Goal: Task Accomplishment & Management: Use online tool/utility

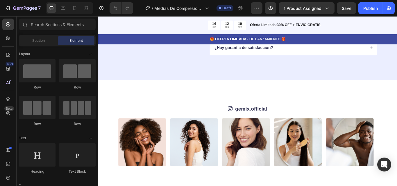
scroll to position [1869, 0]
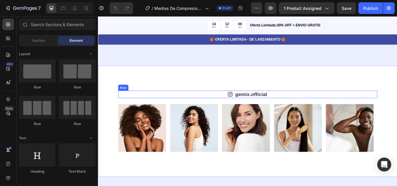
click at [328, 109] on div "Icon gemix.official Text Block Row" at bounding box center [272, 107] width 302 height 9
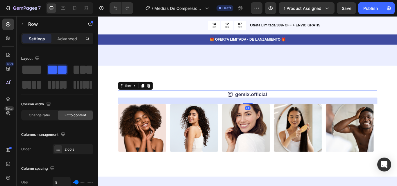
click at [339, 118] on div "24" at bounding box center [272, 115] width 302 height 7
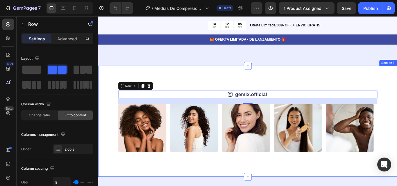
click at [332, 91] on div "Icon gemix.official Text Block Row 24 Image Image Image Image Image Image Image…" at bounding box center [272, 139] width 349 height 130
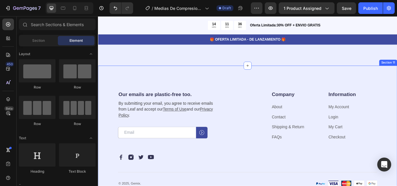
scroll to position [1899, 0]
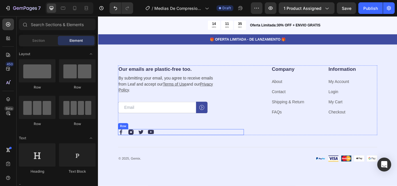
click at [153, 154] on div "Image Image Image Image Row" at bounding box center [194, 151] width 147 height 7
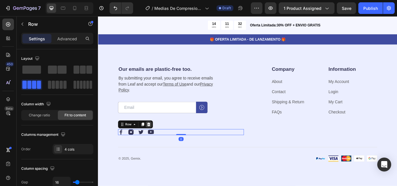
click at [156, 143] on icon at bounding box center [157, 143] width 4 height 4
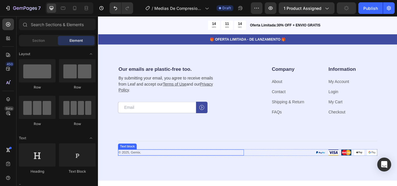
click at [165, 174] on p "© 2025, Gemix." at bounding box center [195, 176] width 146 height 6
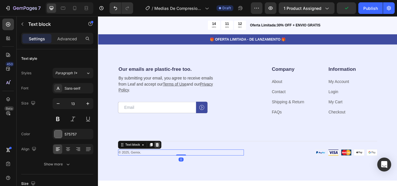
click at [166, 166] on icon at bounding box center [167, 167] width 4 height 4
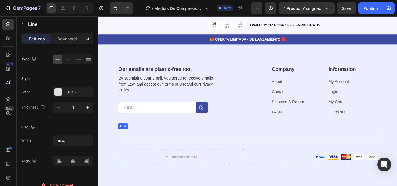
click at [165, 165] on div "Title Line" at bounding box center [272, 160] width 302 height 24
click at [157, 143] on icon at bounding box center [156, 142] width 5 height 5
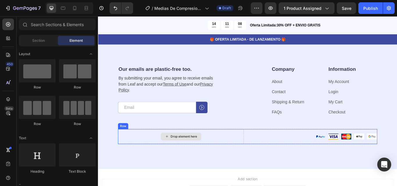
click at [159, 156] on div "Drop element here" at bounding box center [194, 156] width 147 height 17
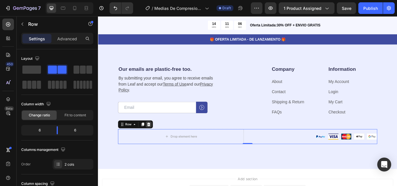
click at [158, 142] on icon at bounding box center [157, 143] width 4 height 4
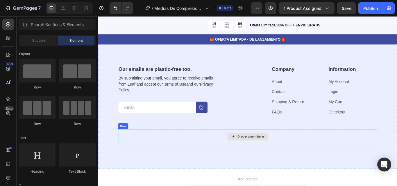
click at [163, 156] on div "Drop element here" at bounding box center [272, 156] width 302 height 17
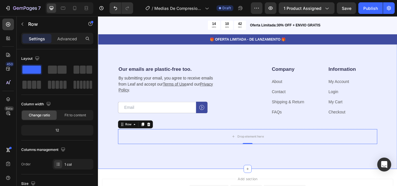
click at [161, 186] on div "Our emails are plastic-free too. Heading By submitting your email, you agree to…" at bounding box center [272, 120] width 349 height 150
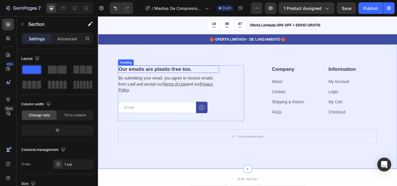
click at [176, 77] on h2 "Our emails are plastic-free too." at bounding box center [180, 78] width 118 height 9
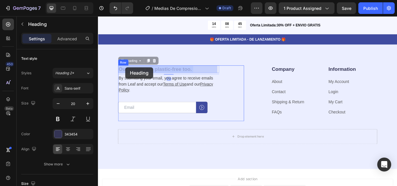
drag, startPoint x: 217, startPoint y: 80, endPoint x: 130, endPoint y: 76, distance: 87.3
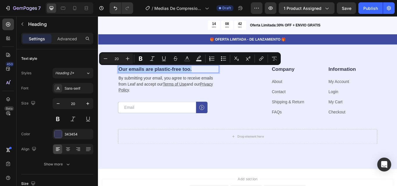
drag, startPoint x: 220, startPoint y: 75, endPoint x: 124, endPoint y: 78, distance: 96.3
click at [124, 78] on p "Our emails are plastic-free too." at bounding box center [180, 78] width 117 height 8
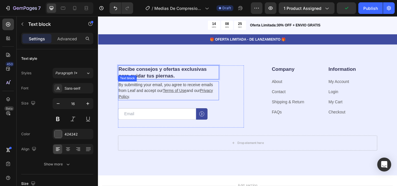
click at [147, 107] on p "By submitting your email, you agree to receive emails from Leaf and accept our …" at bounding box center [180, 103] width 117 height 21
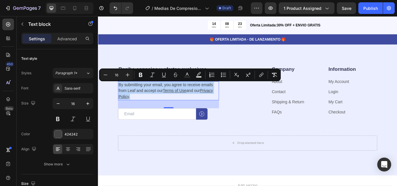
drag, startPoint x: 144, startPoint y: 110, endPoint x: 122, endPoint y: 92, distance: 28.4
click at [122, 92] on div "By submitting your email, you agree to receive emails from Leaf and accept our …" at bounding box center [180, 103] width 118 height 22
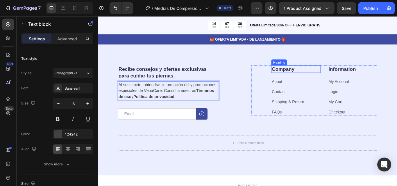
click at [309, 79] on p "Company" at bounding box center [329, 78] width 56 height 8
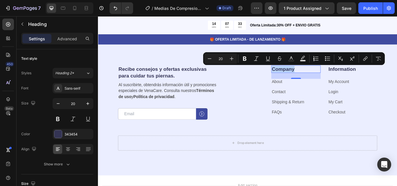
drag, startPoint x: 329, startPoint y: 77, endPoint x: 299, endPoint y: 76, distance: 30.3
click at [301, 76] on p "Company" at bounding box center [329, 78] width 56 height 8
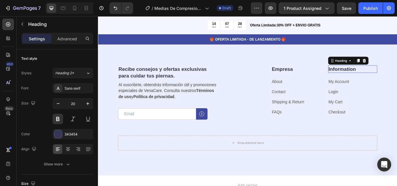
click at [387, 74] on p "Information" at bounding box center [395, 78] width 56 height 8
click at [397, 79] on p "Information" at bounding box center [395, 78] width 56 height 8
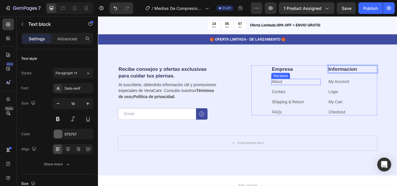
click at [306, 93] on link "About" at bounding box center [307, 92] width 12 height 5
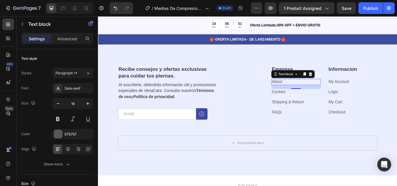
click at [313, 93] on p "About ⁠⁠⁠⁠⁠⁠⁠" at bounding box center [329, 93] width 56 height 6
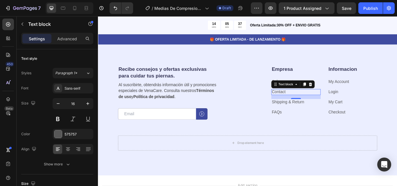
click at [318, 104] on p "Contact ⁠⁠⁠⁠⁠⁠⁠" at bounding box center [329, 105] width 56 height 6
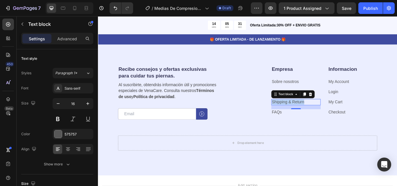
drag, startPoint x: 342, startPoint y: 116, endPoint x: 298, endPoint y: 115, distance: 43.9
click at [300, 115] on div "Shipping & Return" at bounding box center [329, 116] width 58 height 7
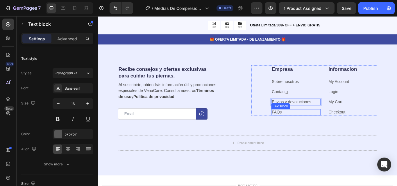
click at [318, 128] on p "FAQs" at bounding box center [329, 129] width 56 height 6
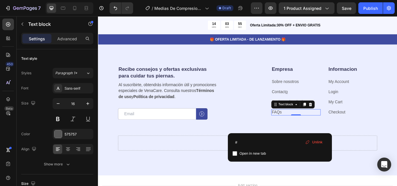
click at [318, 128] on p "FAQs ⁠⁠⁠⁠⁠⁠⁠" at bounding box center [329, 129] width 56 height 6
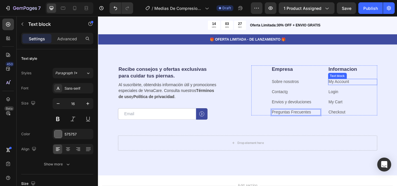
click at [391, 92] on p "My Account" at bounding box center [395, 93] width 56 height 6
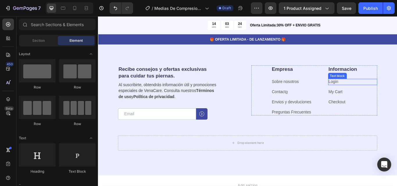
click at [397, 91] on p "Login" at bounding box center [395, 93] width 56 height 6
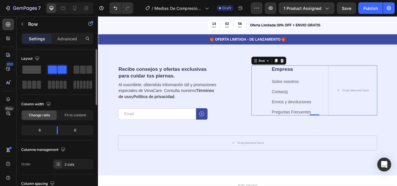
click at [31, 70] on span at bounding box center [31, 70] width 19 height 8
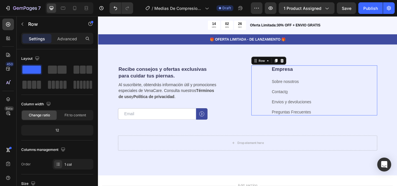
click at [286, 98] on div "Empresa Heading Sobre nosotros Text block Contact o Text block Envios y devoluc…" at bounding box center [350, 103] width 147 height 58
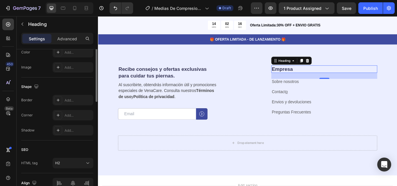
scroll to position [224, 0]
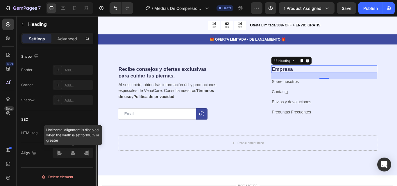
click at [72, 154] on div at bounding box center [73, 153] width 41 height 10
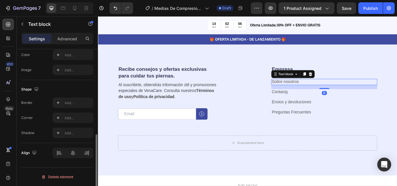
scroll to position [0, 0]
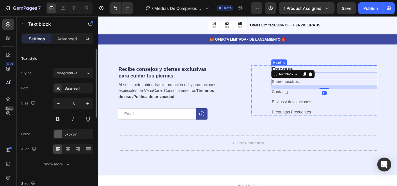
click at [369, 81] on p "Empresa" at bounding box center [362, 78] width 122 height 8
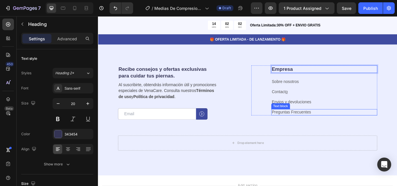
drag, startPoint x: 363, startPoint y: 78, endPoint x: 378, endPoint y: 127, distance: 51.5
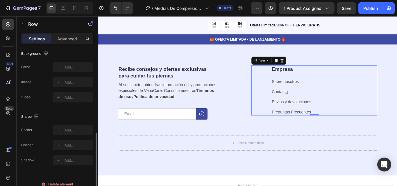
scroll to position [201, 0]
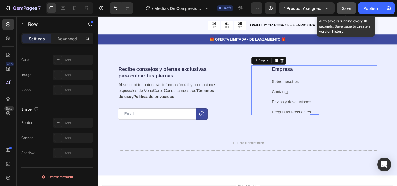
click at [347, 8] on span "Save" at bounding box center [347, 8] width 10 height 5
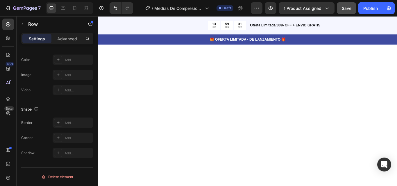
scroll to position [0, 0]
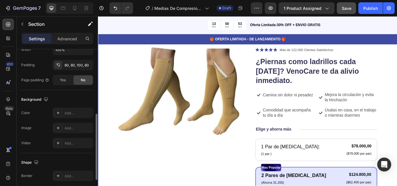
scroll to position [148, 0]
click at [74, 113] on div "Add..." at bounding box center [78, 113] width 27 height 5
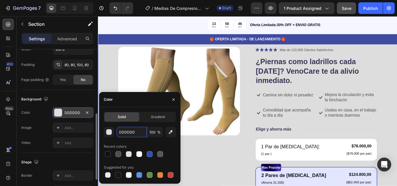
paste input "FFFFFF"
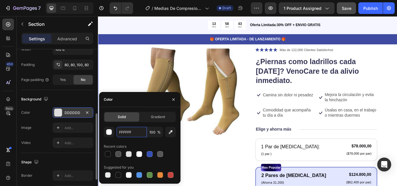
type input "FFFFFF"
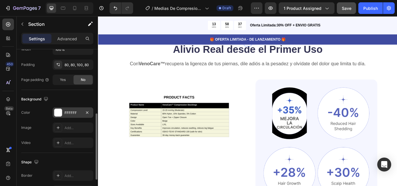
scroll to position [326, 0]
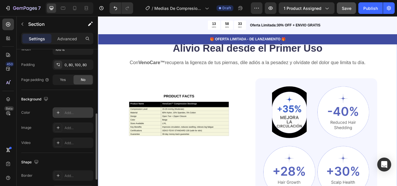
click at [66, 112] on div "Add..." at bounding box center [78, 113] width 27 height 5
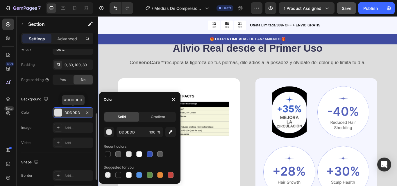
click at [80, 113] on div "DDDDDD" at bounding box center [73, 113] width 17 height 5
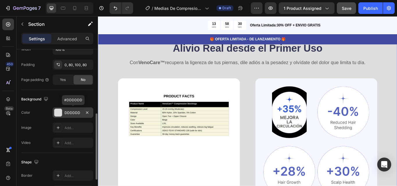
click at [80, 111] on div "DDDDDD" at bounding box center [73, 113] width 17 height 5
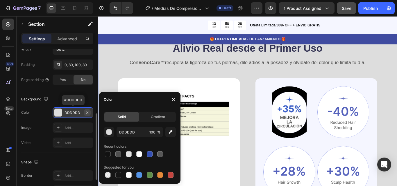
click at [90, 112] on button "button" at bounding box center [87, 112] width 7 height 7
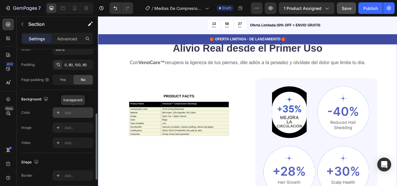
click at [78, 113] on div "Add..." at bounding box center [78, 113] width 27 height 5
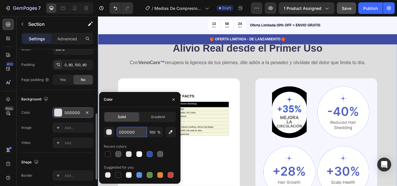
click at [141, 134] on input "DDDDDD" at bounding box center [132, 132] width 30 height 10
paste input "FFFFFF"
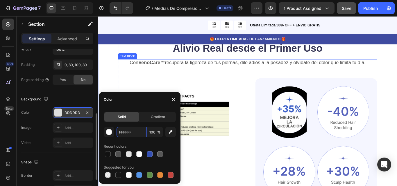
type input "FFFFFF"
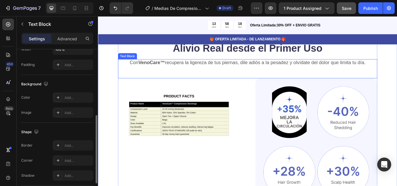
click at [140, 83] on div "Con VenoCare™ recupera la ligereza de tus piernas, dile adiós a la pesadez y ol…" at bounding box center [272, 78] width 302 height 22
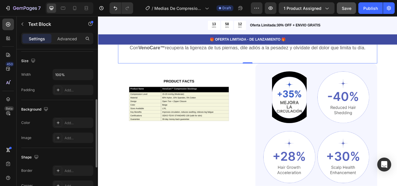
scroll to position [123, 0]
click at [70, 121] on div "Add..." at bounding box center [78, 122] width 27 height 5
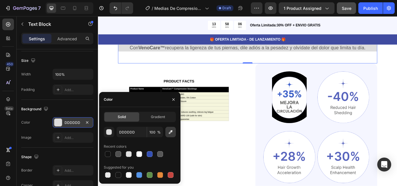
click at [171, 134] on icon "button" at bounding box center [171, 132] width 6 height 6
type input "FFFFFF"
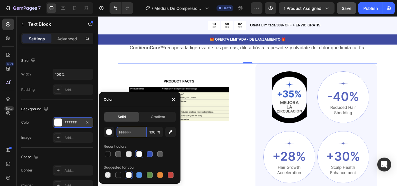
click at [130, 131] on input "FFFFFF" at bounding box center [132, 132] width 30 height 10
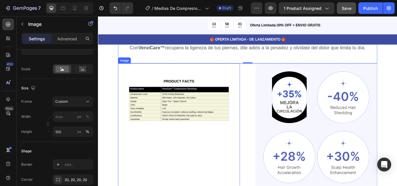
click at [225, 165] on img at bounding box center [192, 164] width 142 height 184
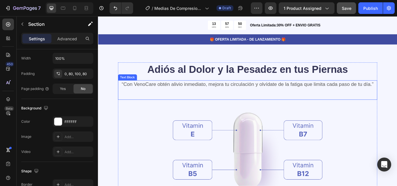
scroll to position [587, 0]
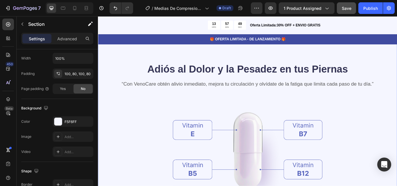
click at [113, 69] on div "Adiós al Dolor y la Pesadez en tus Piernas Heading “Con VenoCare obtén alivio i…" at bounding box center [272, 177] width 349 height 272
click at [82, 122] on div "F5F6FF" at bounding box center [73, 122] width 41 height 10
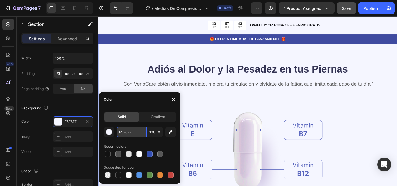
paste input "FFF"
type input "FFFFFF"
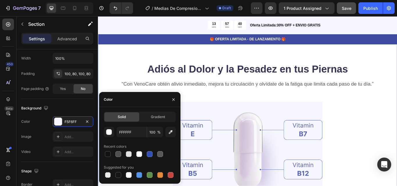
click at [111, 76] on div "Adiós al Dolor y la Pesadez en tus Piernas Heading “Con VenoCare obtén alivio i…" at bounding box center [272, 177] width 349 height 272
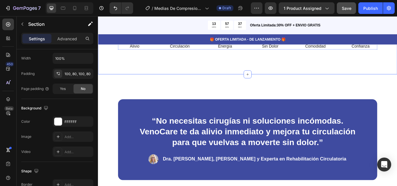
scroll to position [815, 0]
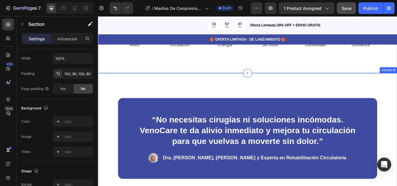
click at [110, 109] on div "“No necesitas cirugías ni soluciones incómodas. VenoCare te da alivio inmediato…" at bounding box center [272, 159] width 349 height 153
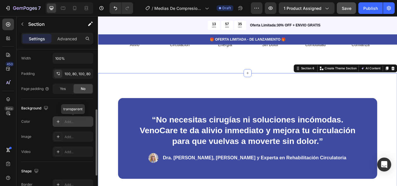
click at [77, 120] on div "Add..." at bounding box center [78, 122] width 27 height 5
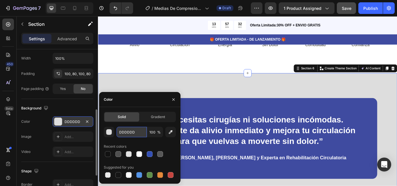
paste input "FFFFFF"
type input "FFFFFF"
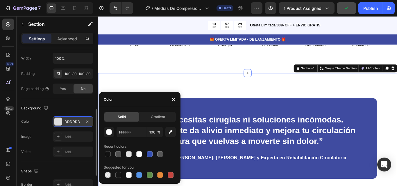
click at [123, 87] on div "“No necesitas cirugías ni soluciones incómodas. VenoCare te da alivio inmediato…" at bounding box center [272, 159] width 349 height 153
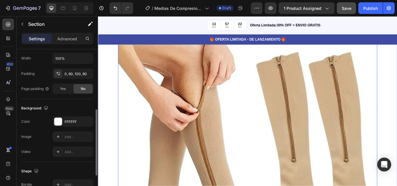
scroll to position [1144, 0]
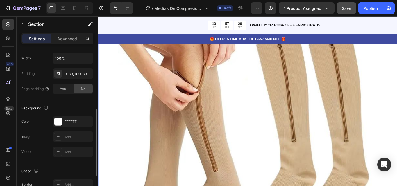
click at [112, 151] on div "[PERSON_NAME], energía renovada Heading Notarás cómo la pesadez desaparece y tu…" at bounding box center [272, 113] width 349 height 414
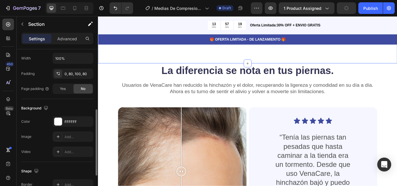
scroll to position [1396, 0]
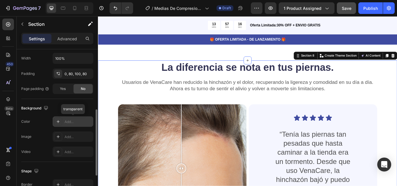
click at [75, 122] on div "Add..." at bounding box center [78, 122] width 27 height 5
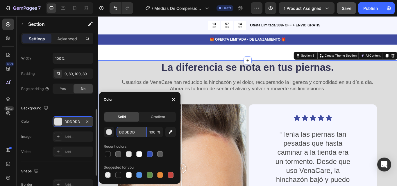
paste input "FFFFFF"
type input "FFFFFF"
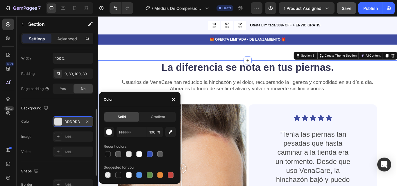
click at [109, 85] on div "La diferencia se nota en tus piernas. Heading Usuarios de VenaCare han reducido…" at bounding box center [272, 185] width 349 height 235
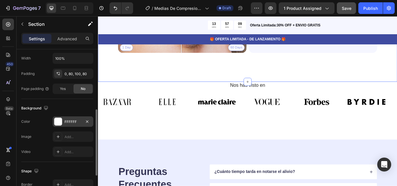
scroll to position [1602, 0]
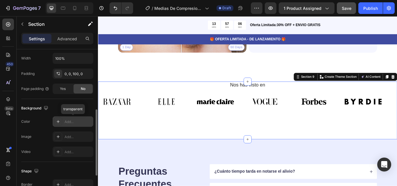
click at [79, 121] on div "Add..." at bounding box center [78, 122] width 27 height 5
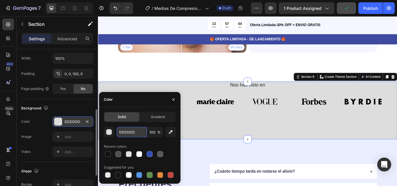
paste input "FFFFFF"
type input "FFFFFF"
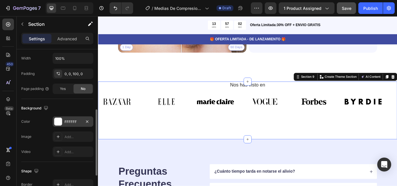
click at [127, 99] on div "Nos has visto en Heading Image Image Image Image Image Image Image Image Image …" at bounding box center [272, 112] width 349 height 39
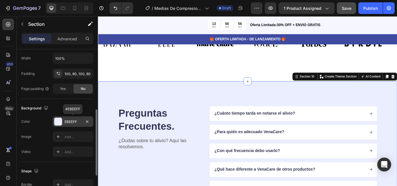
click at [80, 123] on div "EBEEFF" at bounding box center [73, 122] width 17 height 5
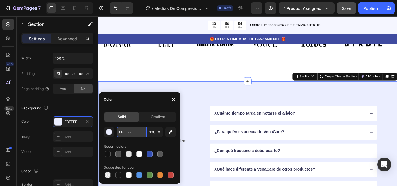
paste input "FFFF"
type input "FFFFFF"
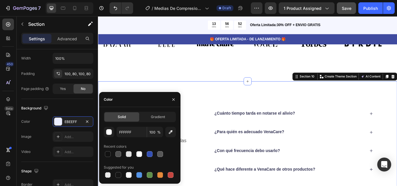
click at [134, 96] on div "Preguntas Frecuentes . Heading ¿Dudas sobre tu alivio? Aquí las resolvemos. Tex…" at bounding box center [272, 184] width 349 height 184
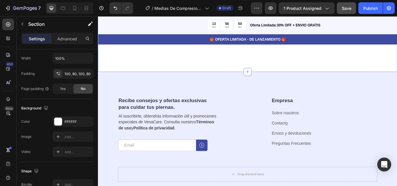
scroll to position [1863, 0]
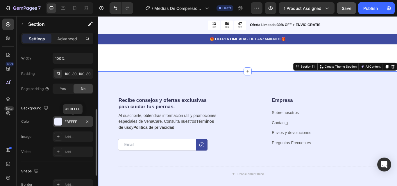
click at [76, 124] on div "EBEEFF" at bounding box center [73, 122] width 17 height 5
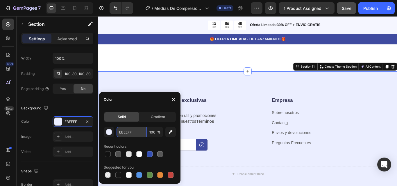
paste input "FFFF"
type input "FFFFFF"
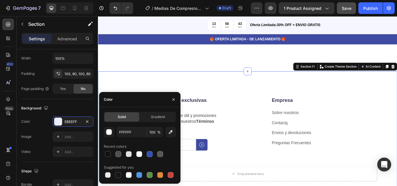
click at [142, 95] on div "Recibe consejos y ofertas exclusivas para cuidar tus piernas. Heading Al suscri…" at bounding box center [272, 160] width 349 height 158
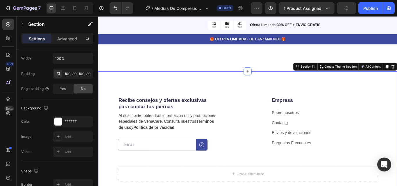
scroll to position [1970, 0]
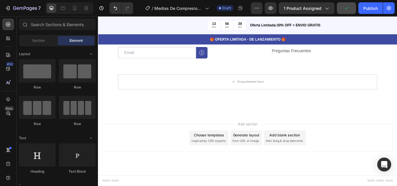
click at [133, 161] on div "Add section Choose templates inspired by CRO experts Generate layout from URL o…" at bounding box center [273, 159] width 340 height 32
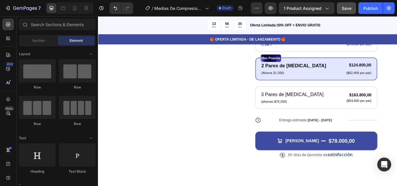
scroll to position [34, 0]
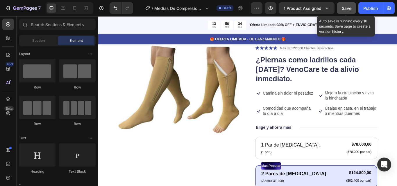
click at [346, 11] on div "Save" at bounding box center [347, 8] width 10 height 6
